Goal: Information Seeking & Learning: Learn about a topic

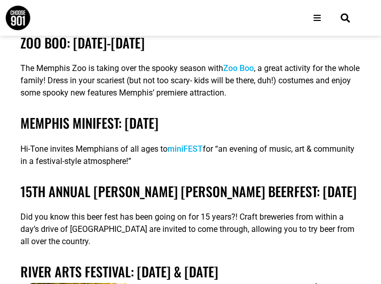
scroll to position [2857, 0]
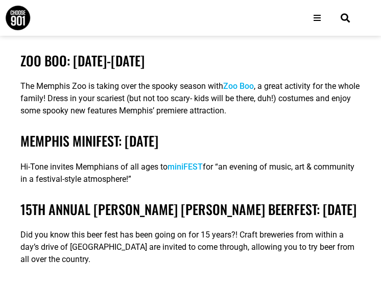
click at [69, 213] on div "october Festivals in Memphis: Mempho Music Festival: October 3-5th Memphians ta…" at bounding box center [190, 247] width 350 height 1218
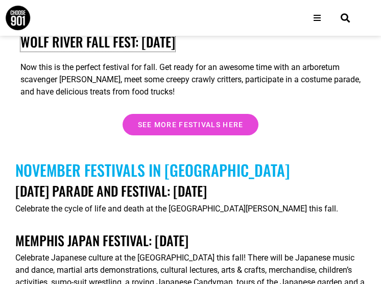
scroll to position [3622, 0]
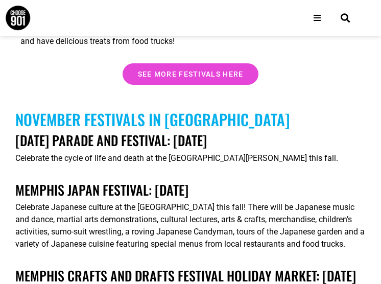
click at [138, 203] on div "Celebrate Japanese culture at the Memphis Botanic Garden this fall! There will …" at bounding box center [190, 225] width 350 height 49
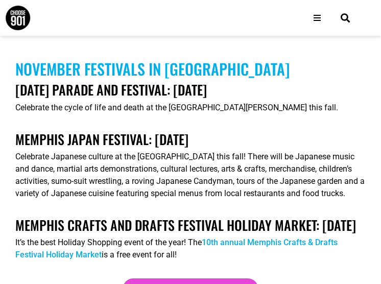
scroll to position [3673, 0]
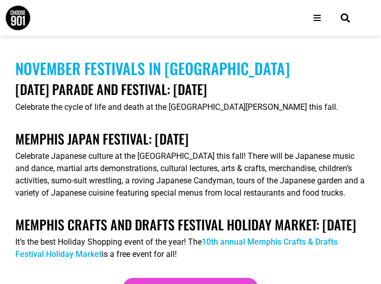
click at [114, 175] on div "Celebrate Japanese culture at the Memphis Botanic Garden this fall! There will …" at bounding box center [190, 174] width 350 height 49
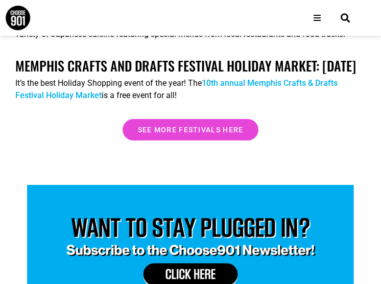
scroll to position [3826, 0]
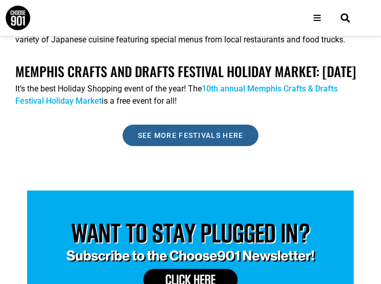
click at [233, 146] on link "See more festivals here" at bounding box center [190, 134] width 136 height 21
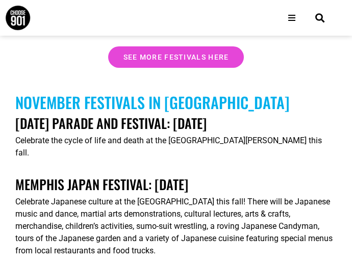
scroll to position [3629, 0]
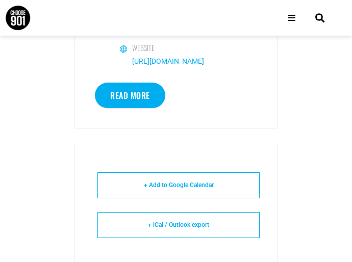
scroll to position [867, 0]
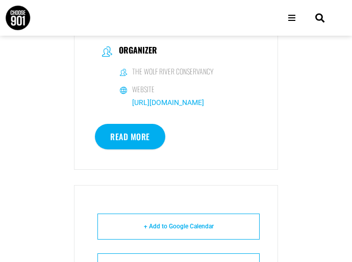
click at [203, 98] on link "https://www.wolfriver.org/" at bounding box center [168, 102] width 72 height 8
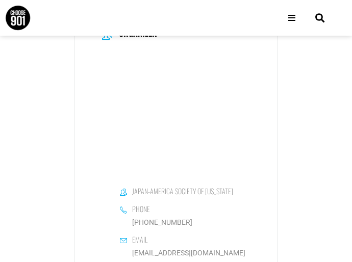
scroll to position [918, 0]
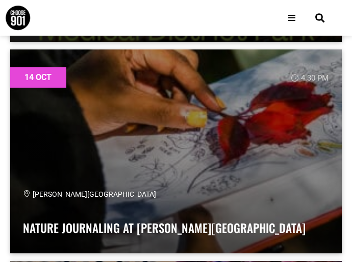
scroll to position [40870, 0]
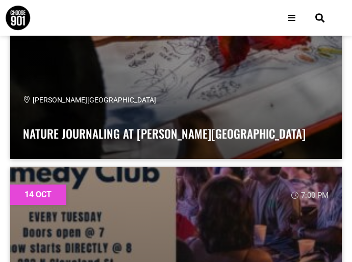
drag, startPoint x: 347, startPoint y: 97, endPoint x: 340, endPoint y: 99, distance: 7.4
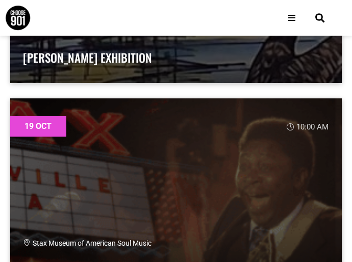
scroll to position [66192, 0]
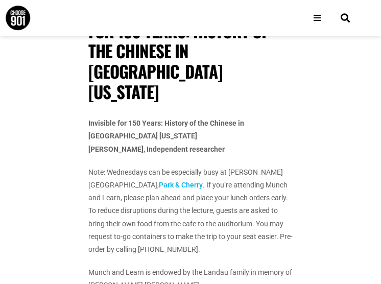
scroll to position [306, 0]
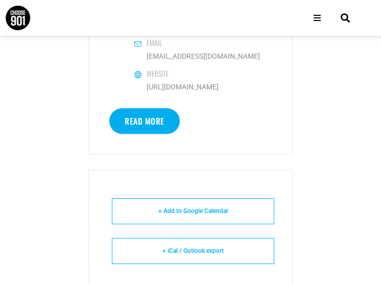
scroll to position [714, 0]
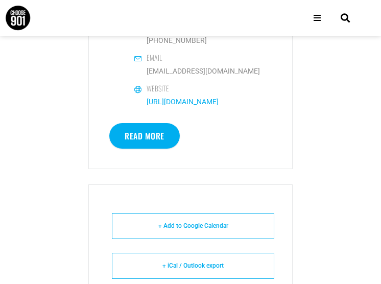
click at [190, 106] on link "[URL][DOMAIN_NAME]" at bounding box center [182, 101] width 72 height 8
